Goal: Task Accomplishment & Management: Use online tool/utility

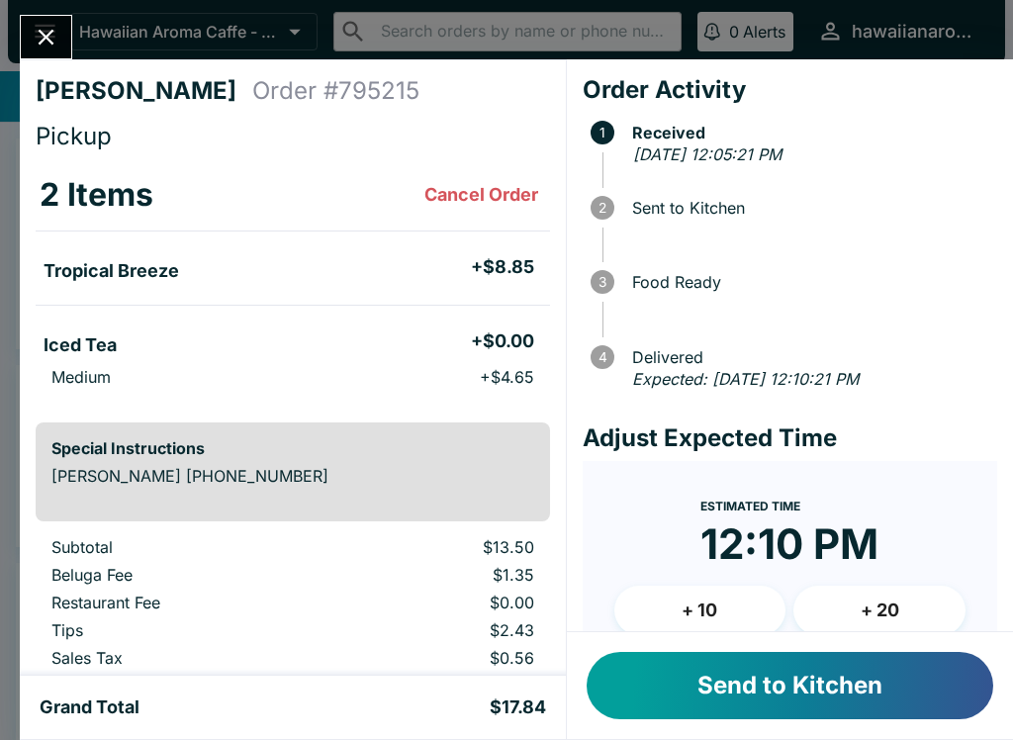
click at [835, 659] on button "Send to Kitchen" at bounding box center [790, 685] width 407 height 67
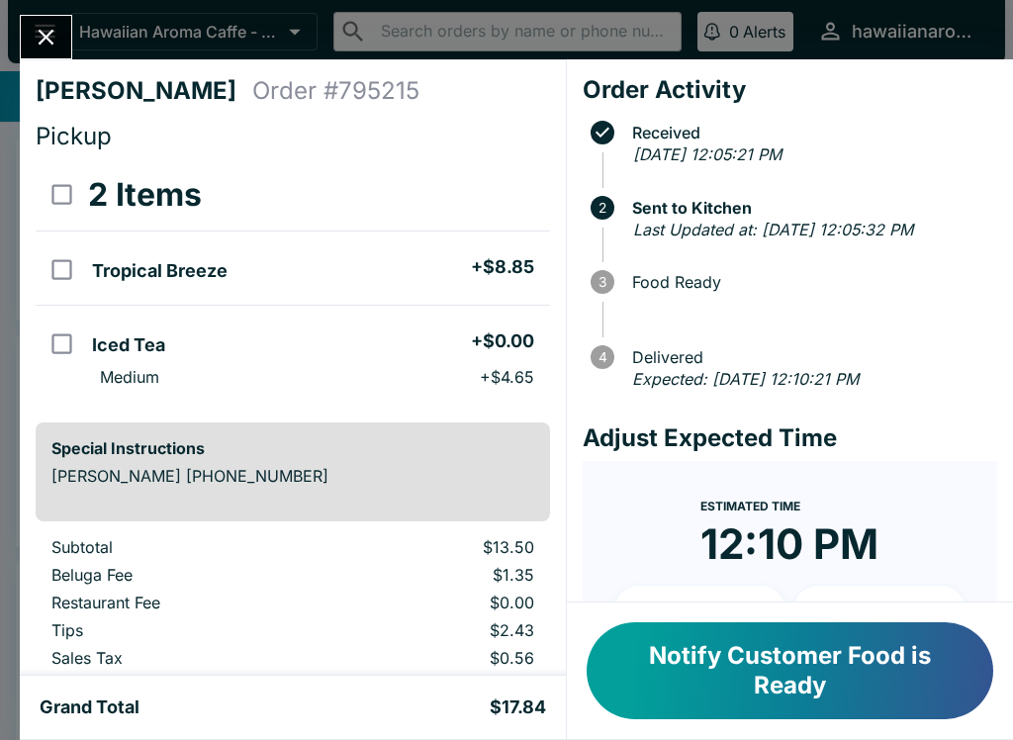
click at [779, 676] on button "Notify Customer Food is Ready" at bounding box center [790, 670] width 407 height 97
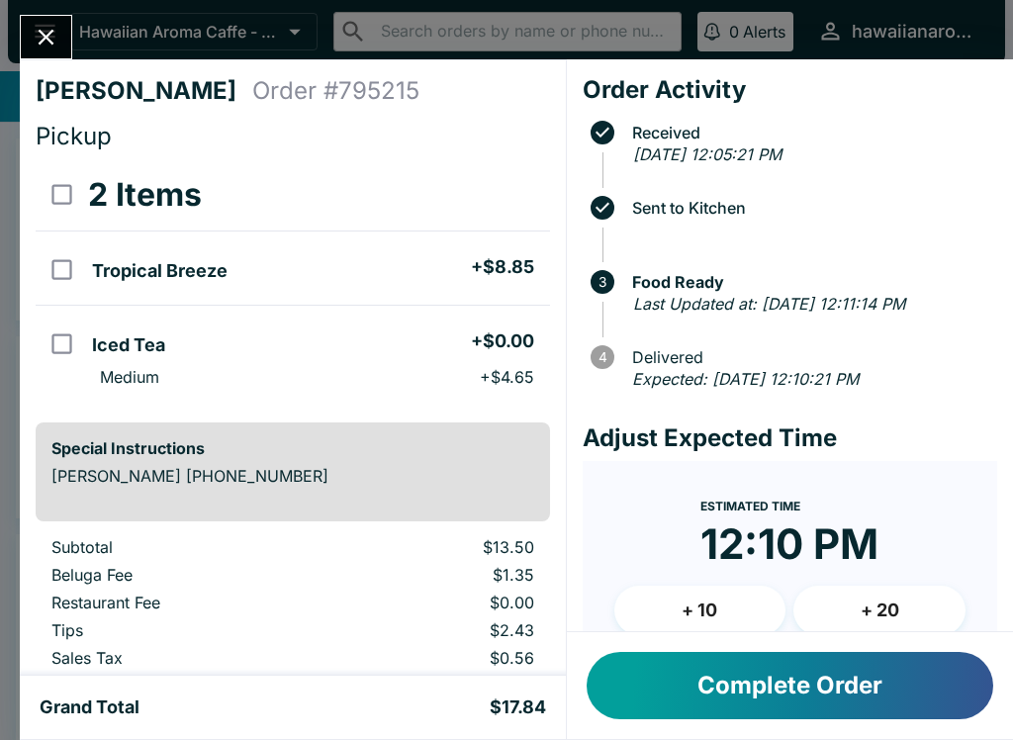
click at [45, 19] on button "Close" at bounding box center [46, 37] width 50 height 43
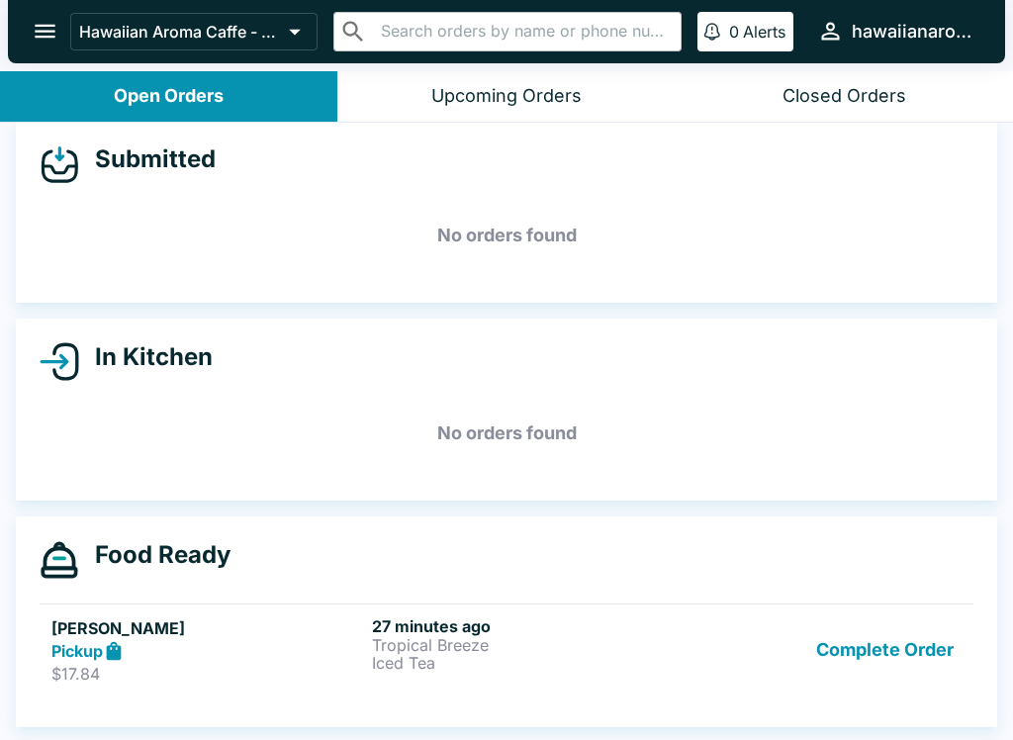
scroll to position [18, 0]
click at [30, 45] on button "open drawer" at bounding box center [45, 31] width 50 height 50
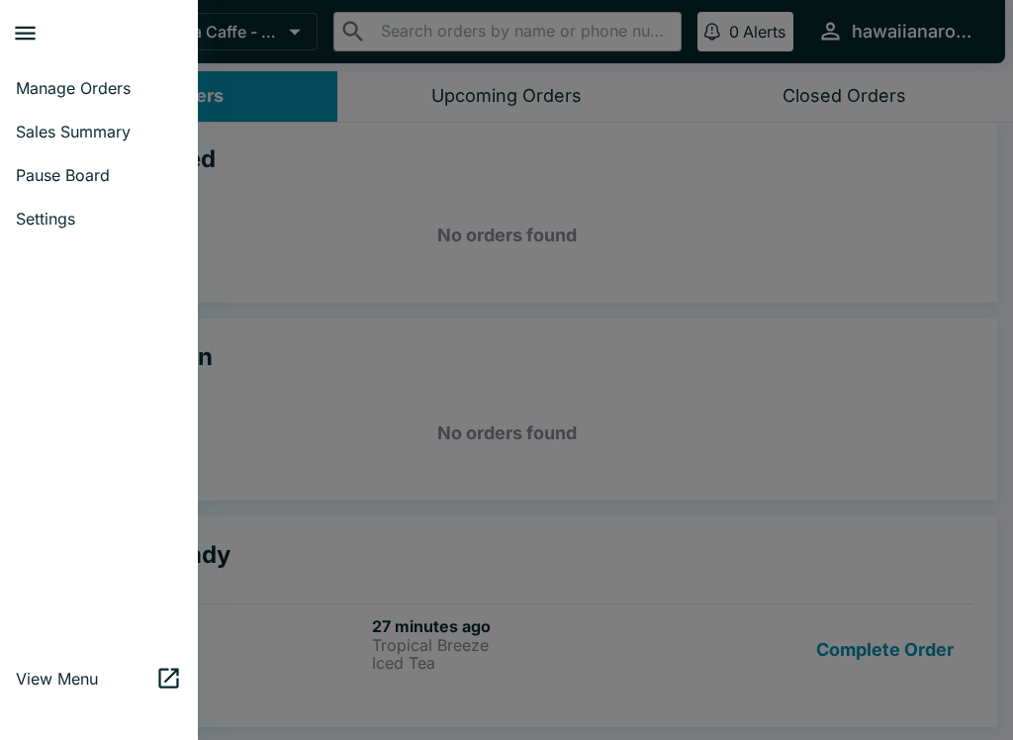
click at [43, 126] on span "Sales Summary" at bounding box center [99, 132] width 166 height 20
select select "03:00"
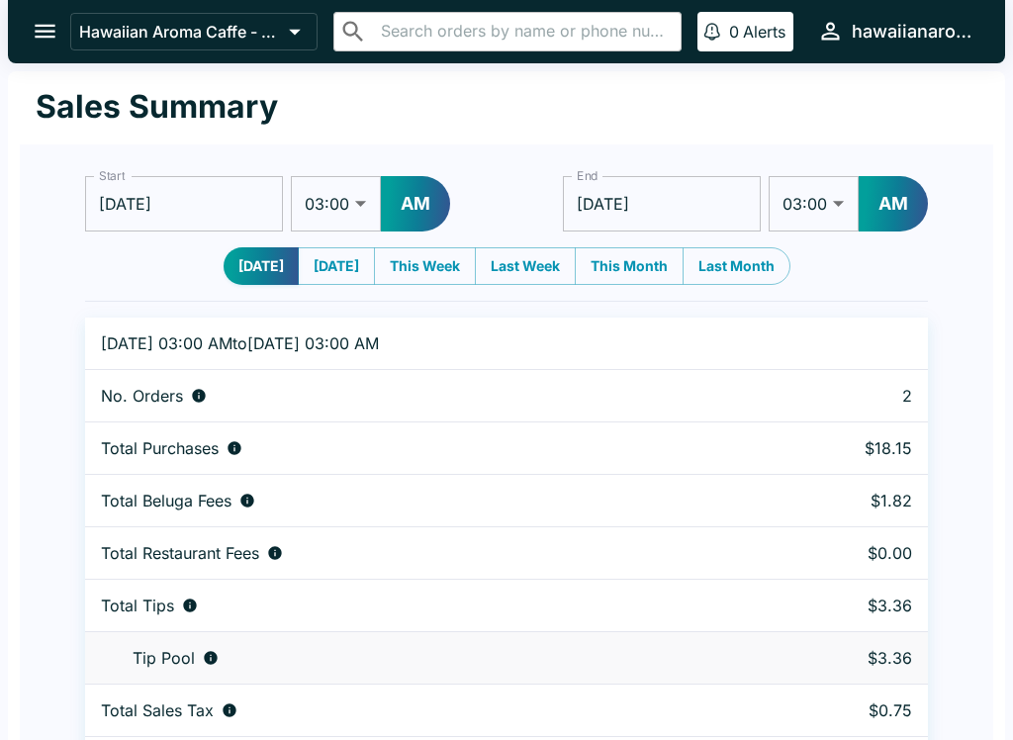
click at [37, 46] on button "open drawer" at bounding box center [45, 31] width 50 height 50
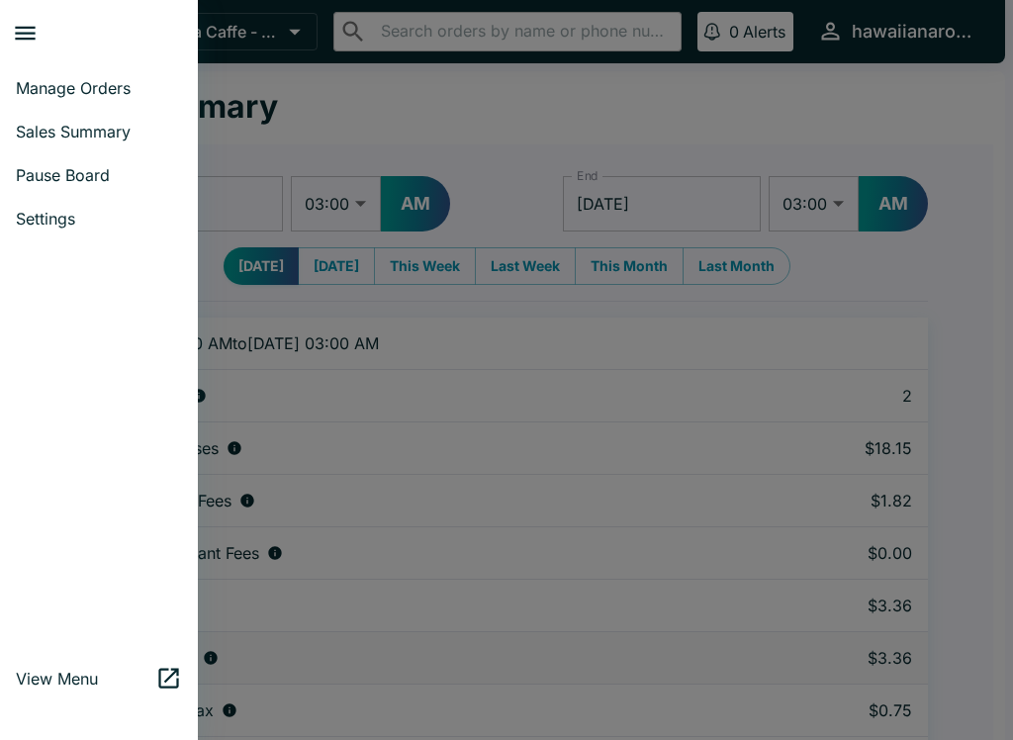
click at [116, 89] on span "Manage Orders" at bounding box center [99, 88] width 166 height 20
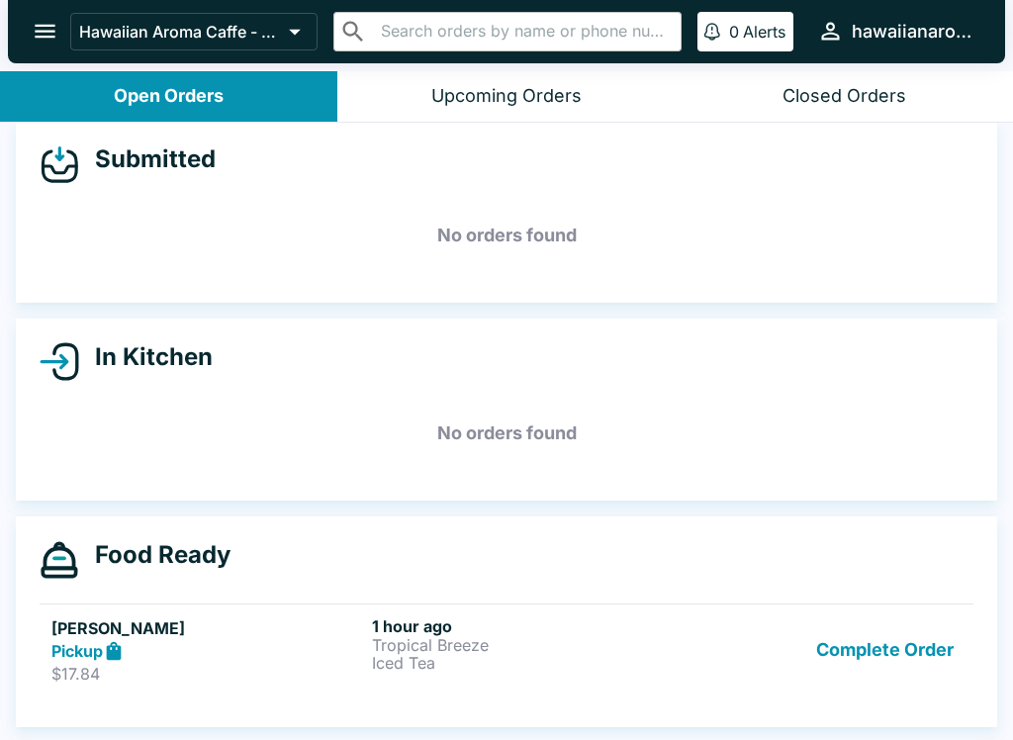
scroll to position [18, 0]
click at [893, 648] on button "Complete Order" at bounding box center [884, 650] width 153 height 68
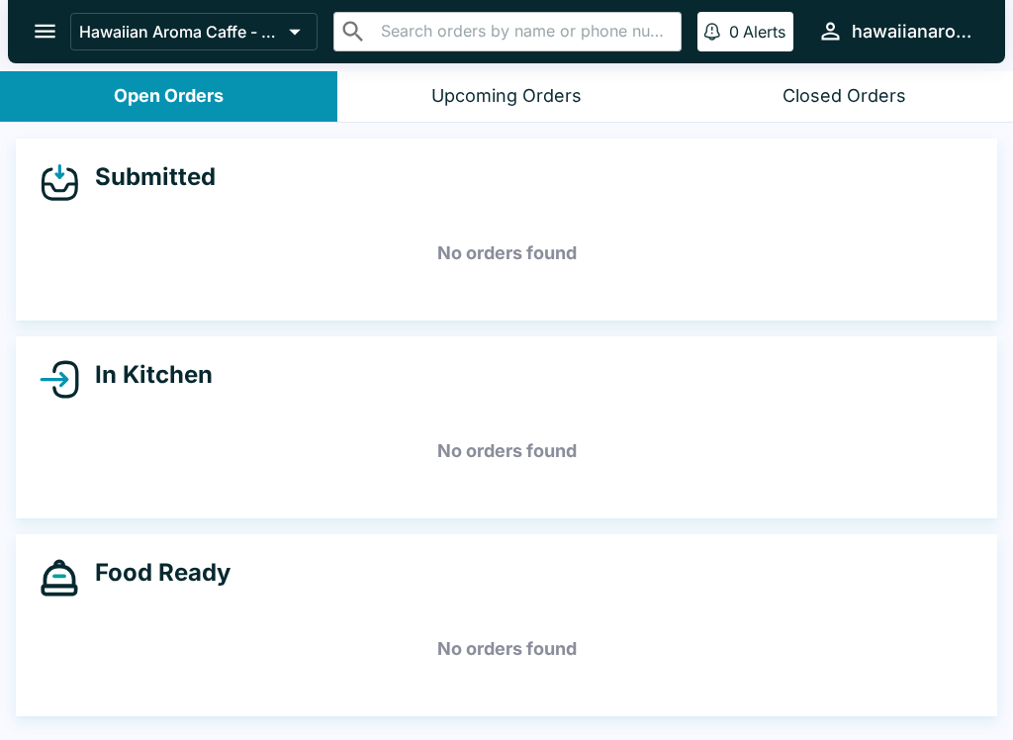
scroll to position [0, 0]
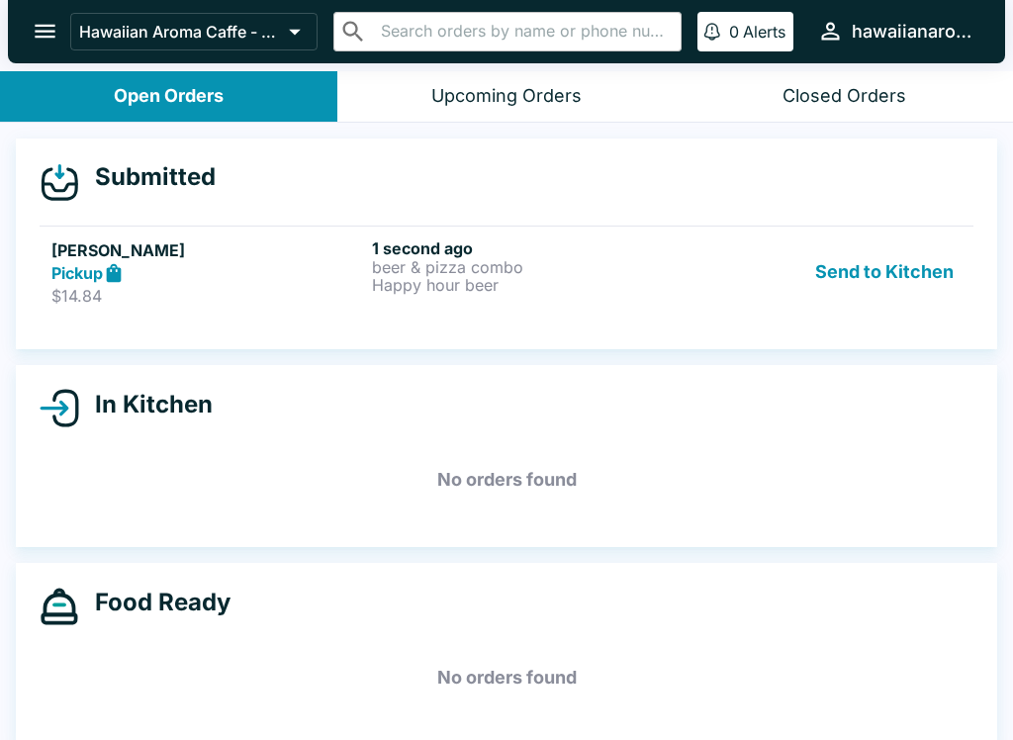
click at [688, 316] on link "Matsumoto Pickup $14.84 1 second ago beer & pizza combo Happy hour beer Send to…" at bounding box center [507, 272] width 934 height 93
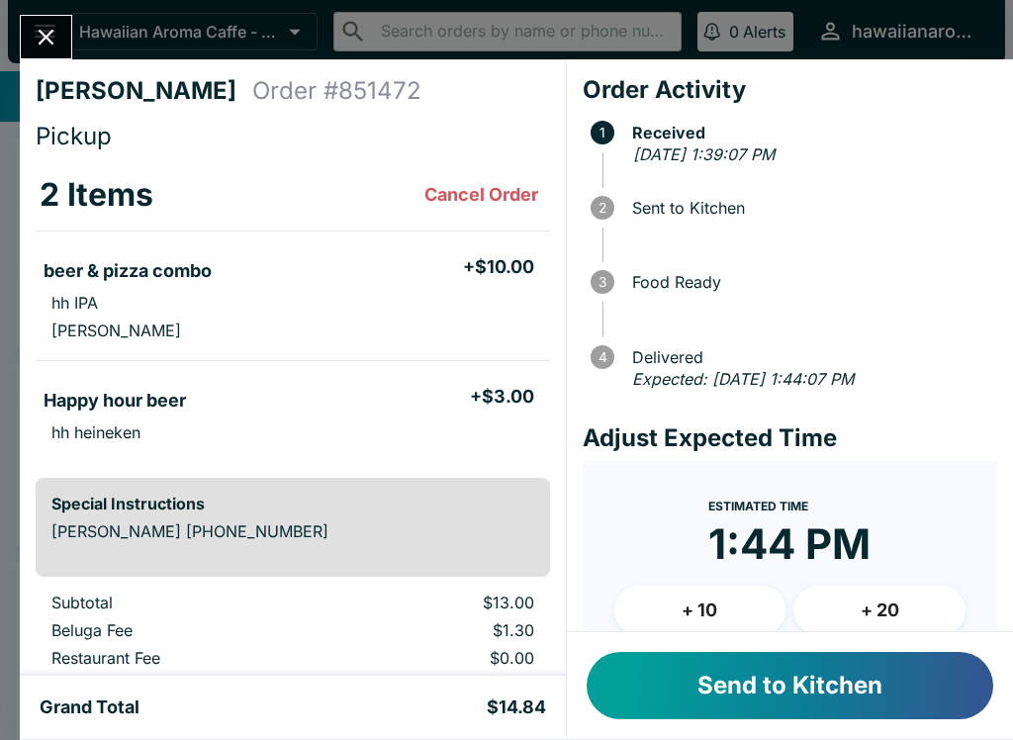
click at [851, 705] on button "Send to Kitchen" at bounding box center [790, 685] width 407 height 67
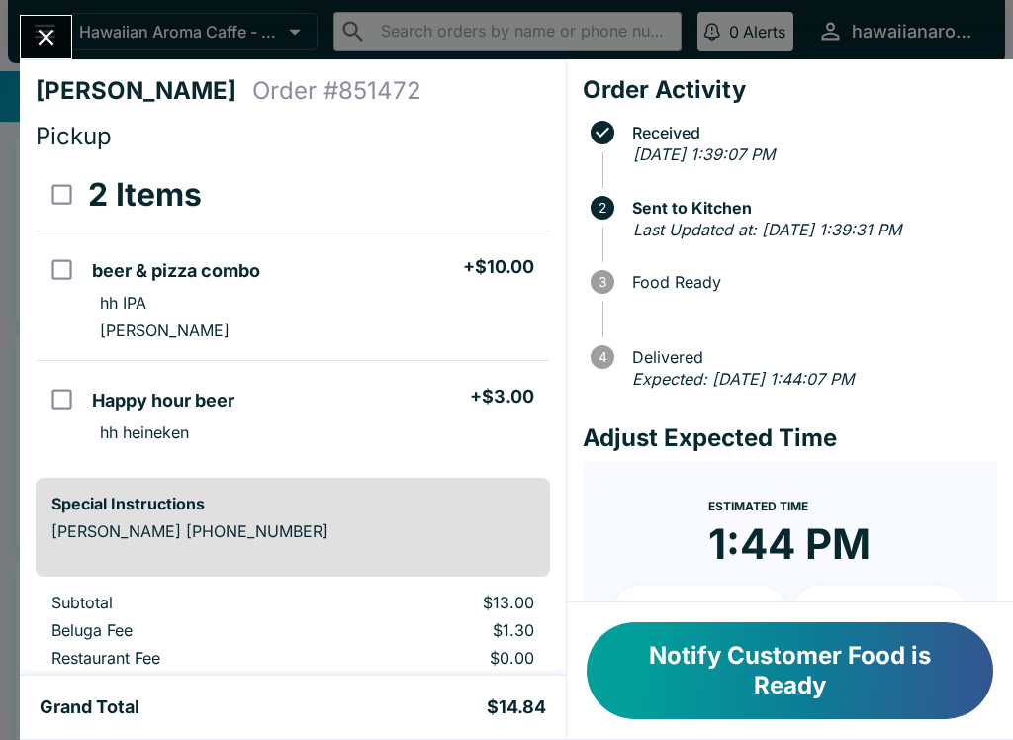
click at [54, 41] on icon "Close" at bounding box center [46, 37] width 27 height 27
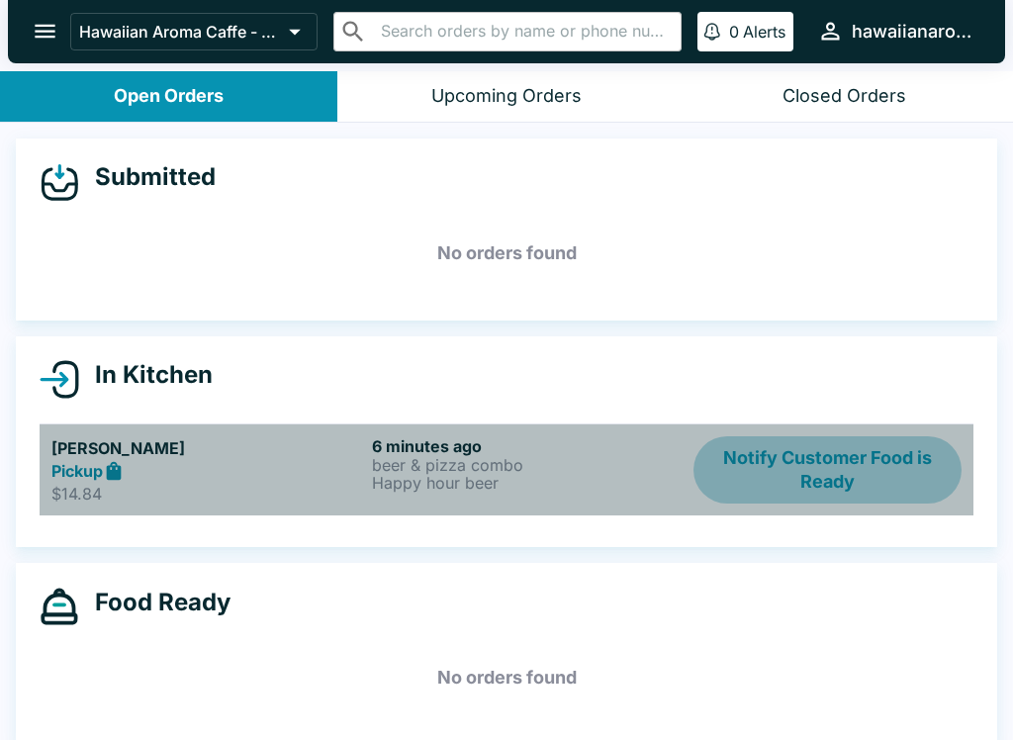
click at [778, 454] on button "Notify Customer Food is Ready" at bounding box center [828, 470] width 268 height 68
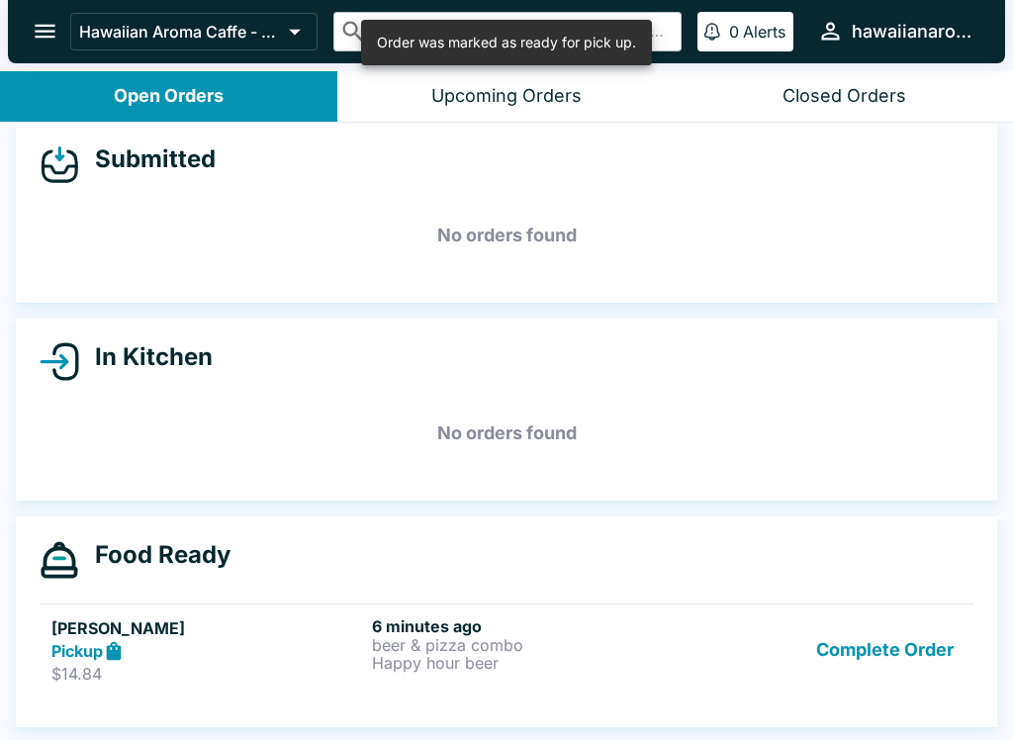
scroll to position [18, 0]
click at [884, 619] on button "Complete Order" at bounding box center [884, 650] width 153 height 68
